Goal: Information Seeking & Learning: Check status

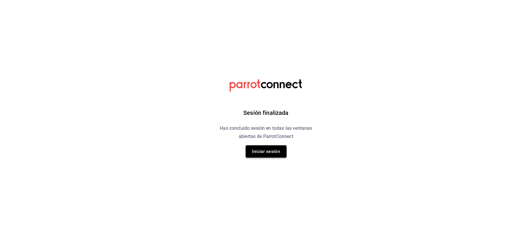
click at [258, 150] on button "Iniciar sesión" at bounding box center [266, 151] width 41 height 12
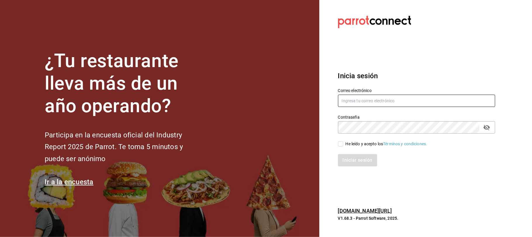
type input "gerenciatulipannegro@gmail.com"
drag, startPoint x: 440, startPoint y: 170, endPoint x: 478, endPoint y: 219, distance: 62.7
click at [440, 170] on div "Iniciar sesión Correo electrónico gerenciatulipannegro@gmail.com Contraseña Con…" at bounding box center [416, 118] width 157 height 110
click at [367, 187] on section "Datos incorrectos. Verifica que tu Correo o Contraseña estén bien escritos. Ini…" at bounding box center [415, 118] width 190 height 237
click at [342, 144] on input "He leído y acepto los Términos y condiciones." at bounding box center [340, 143] width 5 height 5
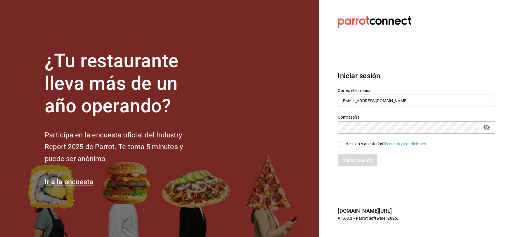
checkbox input "true"
click at [357, 163] on button "Iniciar sesión" at bounding box center [358, 160] width 40 height 12
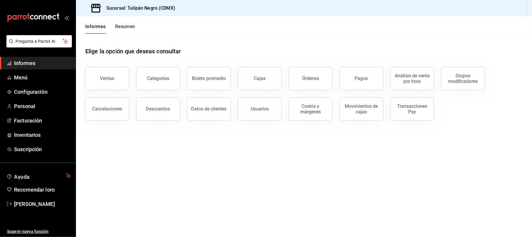
click at [106, 77] on font "Ventas" at bounding box center [107, 78] width 14 height 6
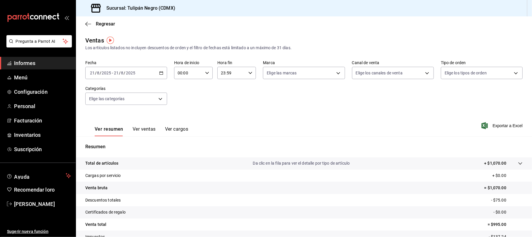
click at [160, 73] on icon "button" at bounding box center [161, 73] width 4 height 4
click at [109, 142] on font "Rango de fechas" at bounding box center [105, 143] width 31 height 5
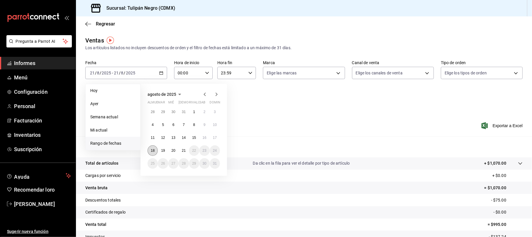
click at [154, 150] on font "18" at bounding box center [153, 150] width 4 height 4
click at [153, 149] on font "18" at bounding box center [153, 150] width 4 height 4
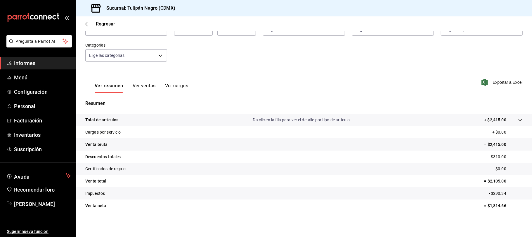
scroll to position [44, 0]
click at [144, 85] on font "Ver ventas" at bounding box center [144, 85] width 23 height 6
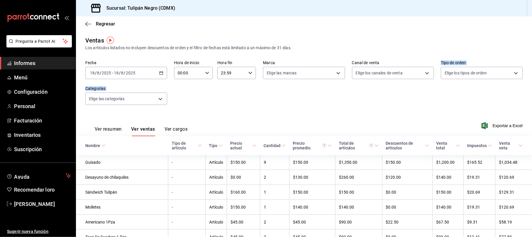
drag, startPoint x: 358, startPoint y: 110, endPoint x: 351, endPoint y: 122, distance: 14.0
click at [351, 122] on div "Ver resumen Ver ventas Ver cargos Exportar a Excel" at bounding box center [304, 124] width 456 height 24
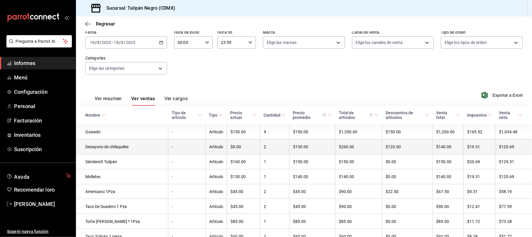
scroll to position [39, 0]
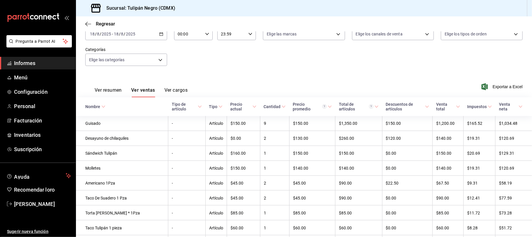
click at [102, 92] on font "Ver resumen" at bounding box center [108, 90] width 27 height 6
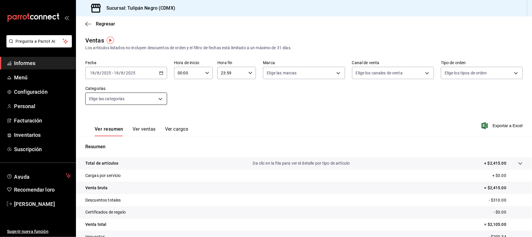
click at [158, 97] on body "Pregunta a Parrot AI Informes Menú Configuración Personal Facturación Inventari…" at bounding box center [266, 118] width 532 height 237
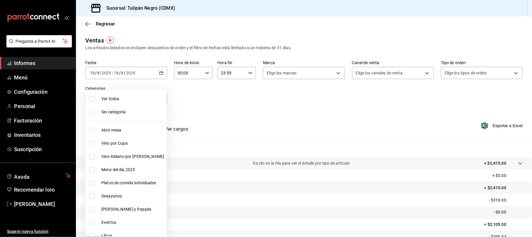
click at [239, 121] on div at bounding box center [266, 118] width 532 height 237
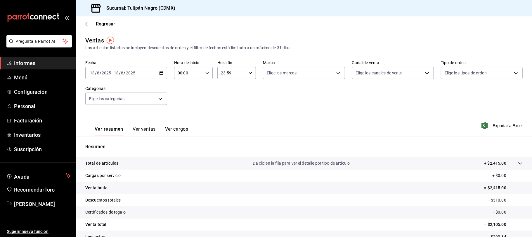
click at [322, 129] on div "Ver resumen Ver ventas Ver cargos Exportar a Excel" at bounding box center [304, 124] width 456 height 24
click at [88, 21] on icon "button" at bounding box center [88, 23] width 6 height 5
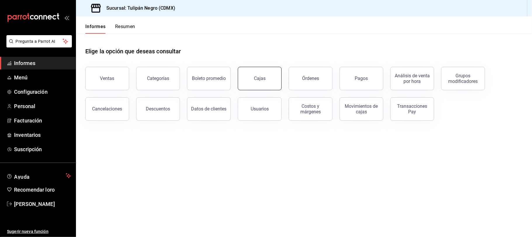
click at [267, 85] on button "Cajas" at bounding box center [260, 78] width 44 height 23
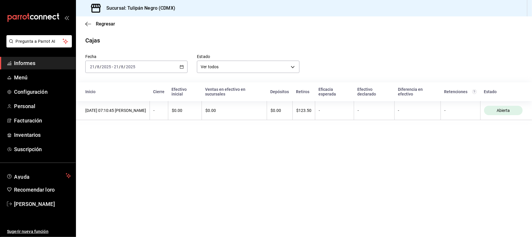
click at [89, 27] on div "Regresar" at bounding box center [304, 23] width 456 height 15
click at [91, 25] on span "Regresar" at bounding box center [100, 24] width 30 height 6
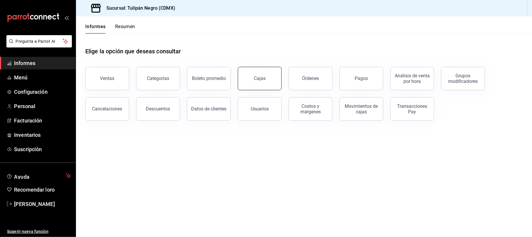
click at [273, 80] on button "Cajas" at bounding box center [260, 78] width 44 height 23
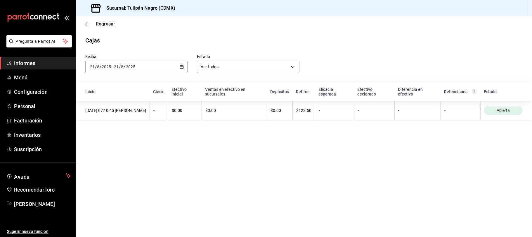
click at [87, 23] on icon "button" at bounding box center [88, 23] width 6 height 5
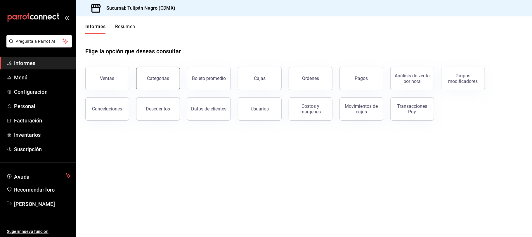
click at [158, 83] on button "Categorías" at bounding box center [158, 78] width 44 height 23
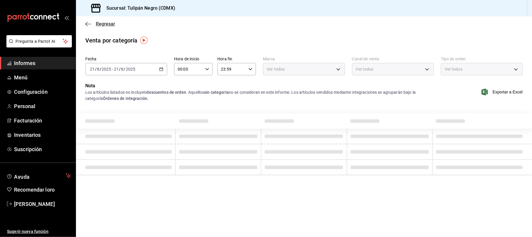
click at [87, 25] on icon "button" at bounding box center [88, 23] width 6 height 5
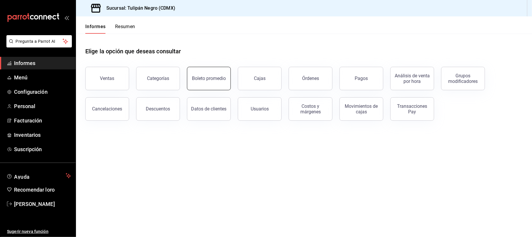
click at [221, 84] on button "Boleto promedio" at bounding box center [209, 78] width 44 height 23
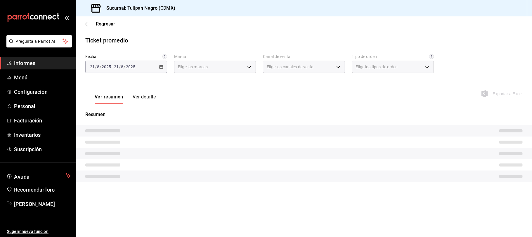
type input "02b478a3-6360-4822-a852-509f8d1e5124"
type input "PARROT,UBER_EATS,RAPPI,DIDI_FOOD,ONLINE"
type input "13813169-ec8d-4f7b-9089-bacd5956b4af,9c9e3513-a9df-49a8-a940-659aaf8db652,EXTER…"
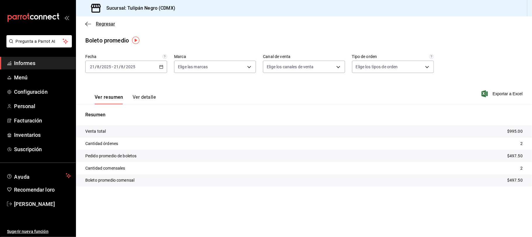
click at [90, 24] on icon "button" at bounding box center [88, 24] width 6 height 0
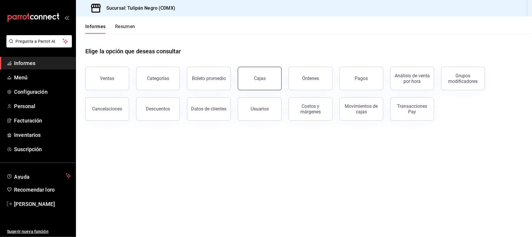
click at [273, 80] on button "Cajas" at bounding box center [260, 78] width 44 height 23
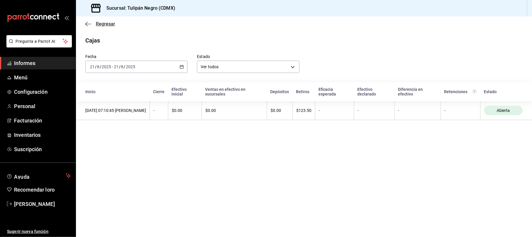
click at [90, 23] on icon "button" at bounding box center [88, 23] width 6 height 5
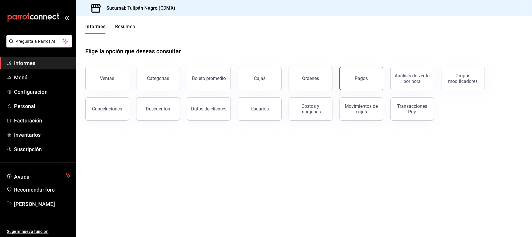
click at [358, 82] on button "Pagos" at bounding box center [362, 78] width 44 height 23
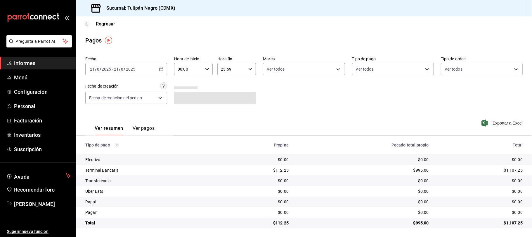
scroll to position [1, 0]
click at [86, 23] on icon "button" at bounding box center [88, 23] width 6 height 5
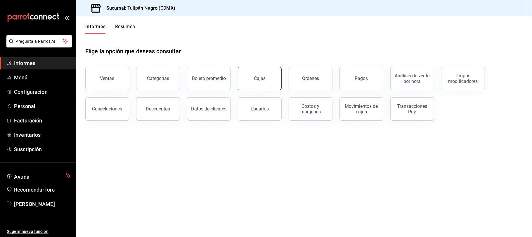
click at [276, 77] on button "Cajas" at bounding box center [260, 78] width 44 height 23
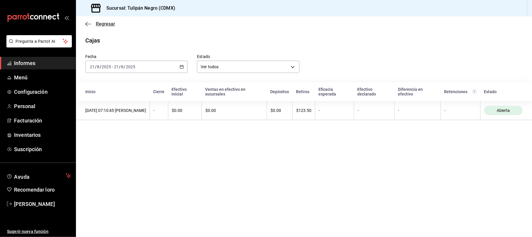
click at [87, 23] on icon "button" at bounding box center [88, 23] width 6 height 5
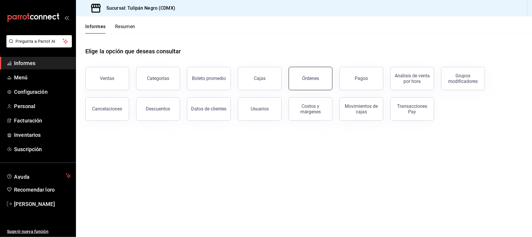
click at [318, 75] on font "Órdenes" at bounding box center [310, 78] width 17 height 6
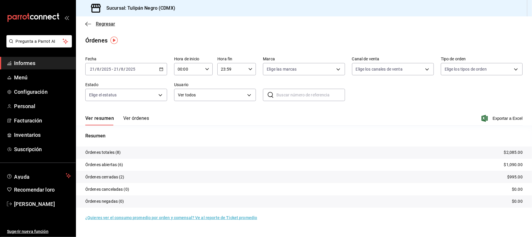
click at [87, 23] on icon "button" at bounding box center [86, 24] width 2 height 4
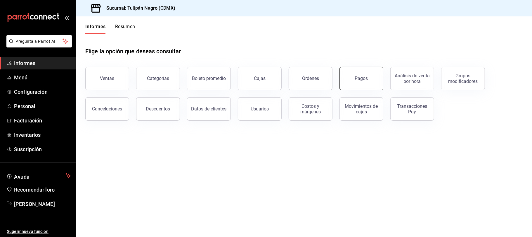
click at [371, 80] on button "Pagos" at bounding box center [362, 78] width 44 height 23
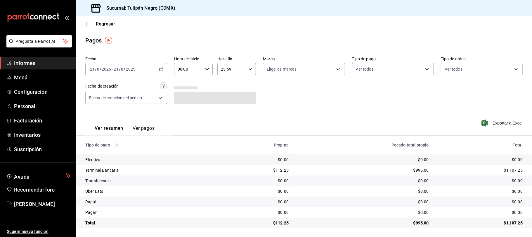
scroll to position [1, 0]
click at [157, 69] on div "[DATE] [DATE] - [DATE] [DATE]" at bounding box center [126, 68] width 82 height 12
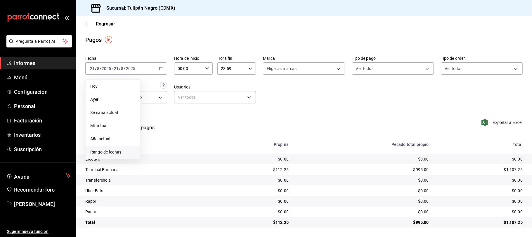
click at [105, 151] on font "Rango de fechas" at bounding box center [105, 151] width 31 height 5
click at [155, 144] on font "18" at bounding box center [153, 146] width 4 height 4
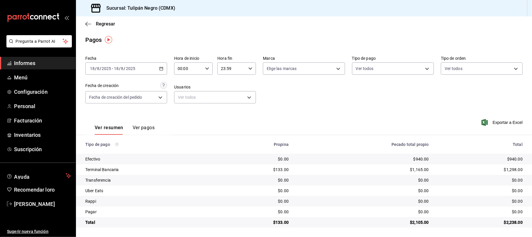
click at [443, 99] on div "Fecha [DATE] [DATE] - [DATE] [DATE] Hora de inicio 00:00 Hora de inicio Hora fi…" at bounding box center [304, 82] width 438 height 57
click at [141, 23] on div "Regresar" at bounding box center [304, 23] width 456 height 15
click at [159, 66] on icon "button" at bounding box center [161, 68] width 4 height 4
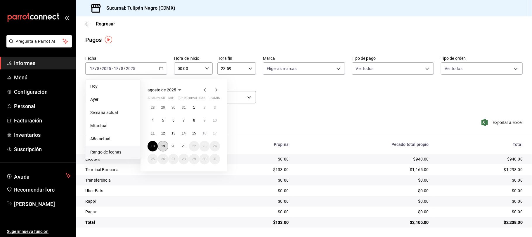
click at [164, 145] on font "19" at bounding box center [163, 146] width 4 height 4
click at [163, 144] on font "19" at bounding box center [163, 146] width 4 height 4
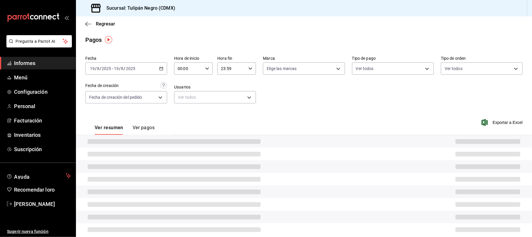
click at [163, 144] on div at bounding box center [304, 141] width 456 height 13
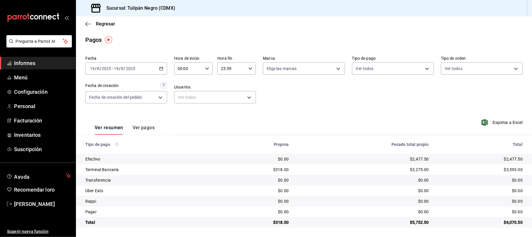
click at [282, 109] on div "Fecha [DATE] [DATE] - [DATE] [DATE] Hora de inicio 00:00 Hora de inicio Hora fi…" at bounding box center [304, 82] width 438 height 57
click at [160, 70] on \(Stroke\) "button" at bounding box center [162, 68] width 4 height 3
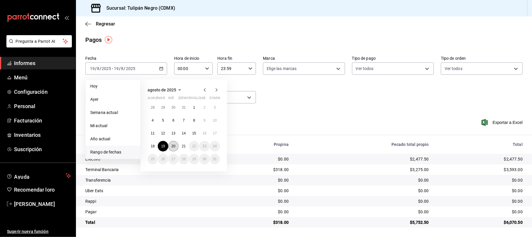
click at [174, 144] on font "20" at bounding box center [174, 146] width 4 height 4
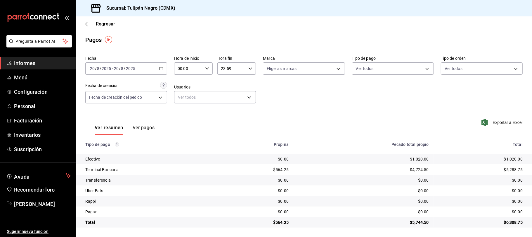
click at [387, 111] on div "Ver resumen Ver pagos Exportar a Excel" at bounding box center [304, 125] width 456 height 31
click at [158, 68] on div "[DATE] [DATE] - [DATE] [DATE]" at bounding box center [126, 68] width 82 height 12
click at [159, 67] on icon "button" at bounding box center [161, 68] width 4 height 4
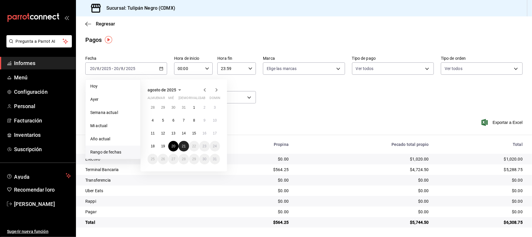
click at [183, 146] on font "21" at bounding box center [184, 146] width 4 height 4
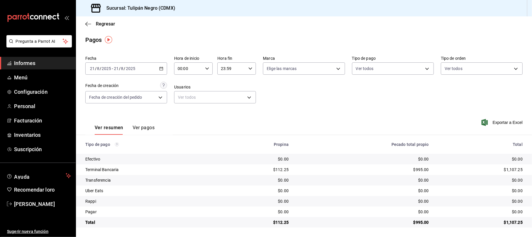
click at [80, 116] on div "Ver resumen Ver pagos Exportar a Excel" at bounding box center [304, 125] width 456 height 31
click at [161, 69] on icon "button" at bounding box center [161, 68] width 4 height 4
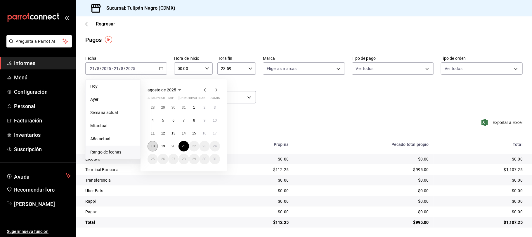
click at [156, 144] on button "18" at bounding box center [153, 146] width 10 height 11
click at [154, 146] on font "18" at bounding box center [153, 146] width 4 height 4
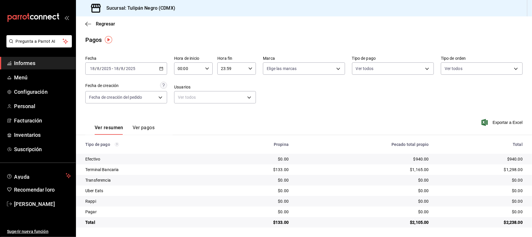
click at [160, 67] on icon "button" at bounding box center [161, 68] width 4 height 4
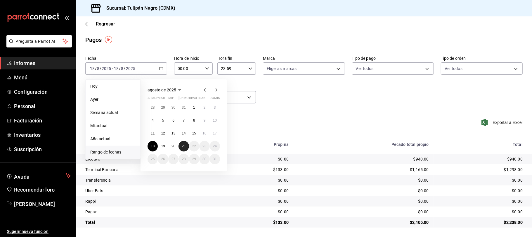
click at [183, 147] on font "21" at bounding box center [184, 146] width 4 height 4
click at [150, 144] on button "18" at bounding box center [153, 146] width 10 height 11
